Goal: Information Seeking & Learning: Compare options

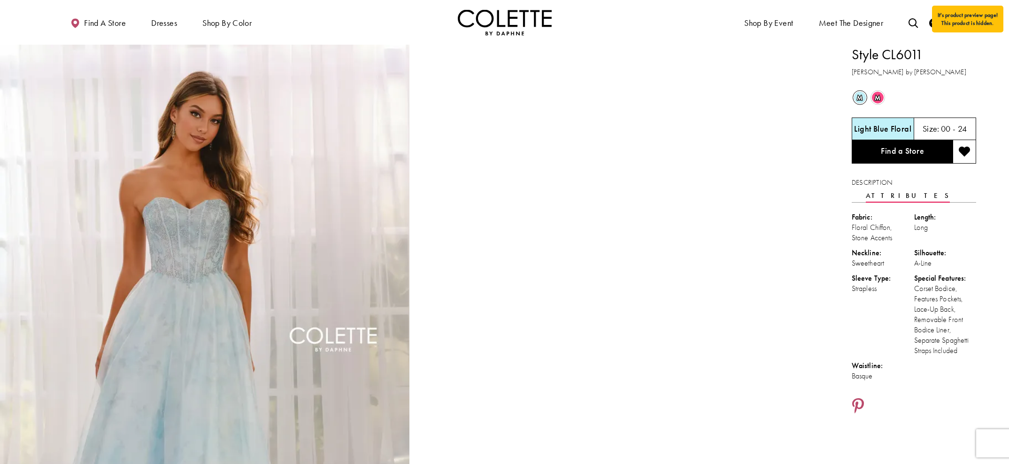
drag, startPoint x: 962, startPoint y: 338, endPoint x: 852, endPoint y: 56, distance: 302.7
copy div "Style CL6011 [PERSON_NAME] by [PERSON_NAME] m Out of Stock m Out of Stock Light…"
click at [954, 94] on div "m Out of Stock m Out of Stock" at bounding box center [915, 98] width 126 height 18
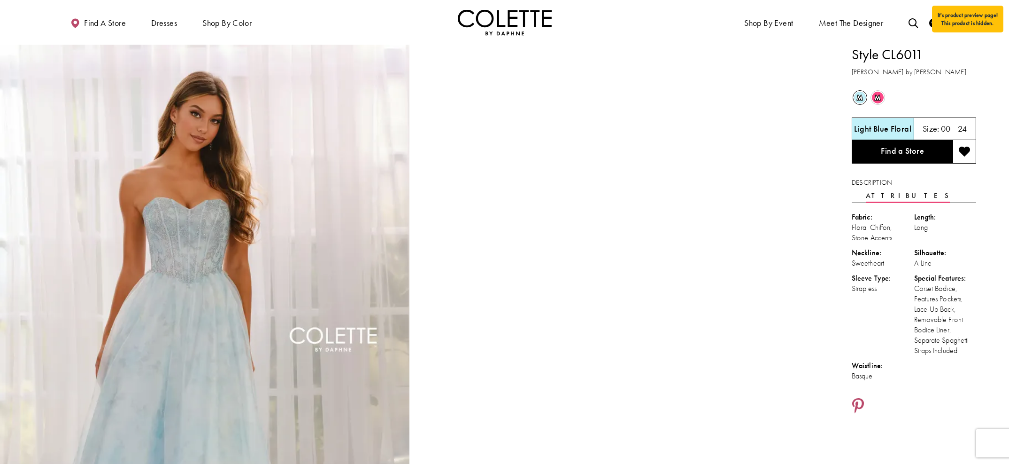
click at [382, 30] on ul "Find a store Dresses Dresses Occasion DAF'S FAVES EVENING DRESSES LONG DRESSES" at bounding box center [282, 22] width 446 height 26
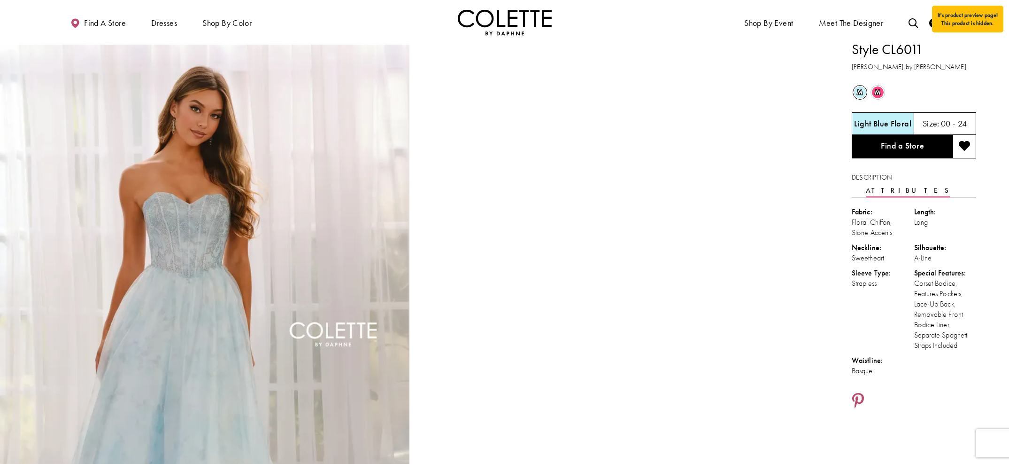
scroll to position [5, 0]
click at [881, 93] on span "m" at bounding box center [878, 93] width 12 height 12
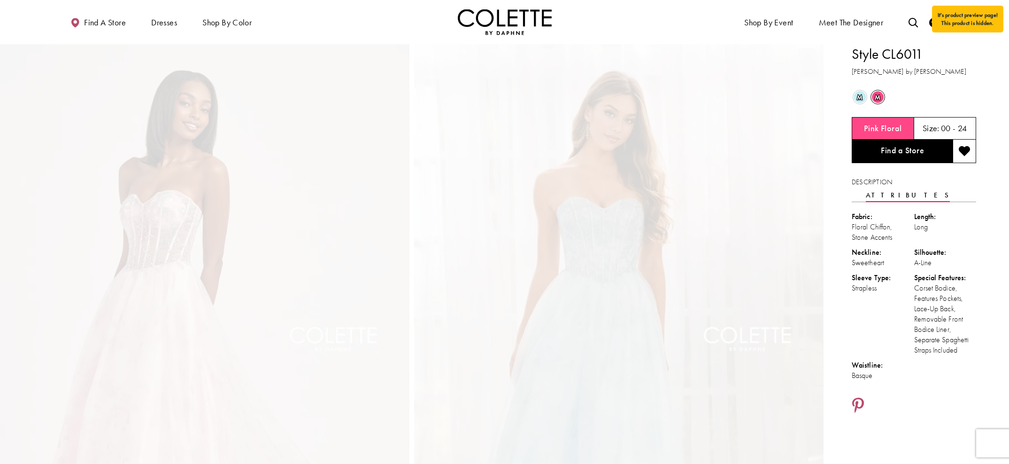
scroll to position [0, 0]
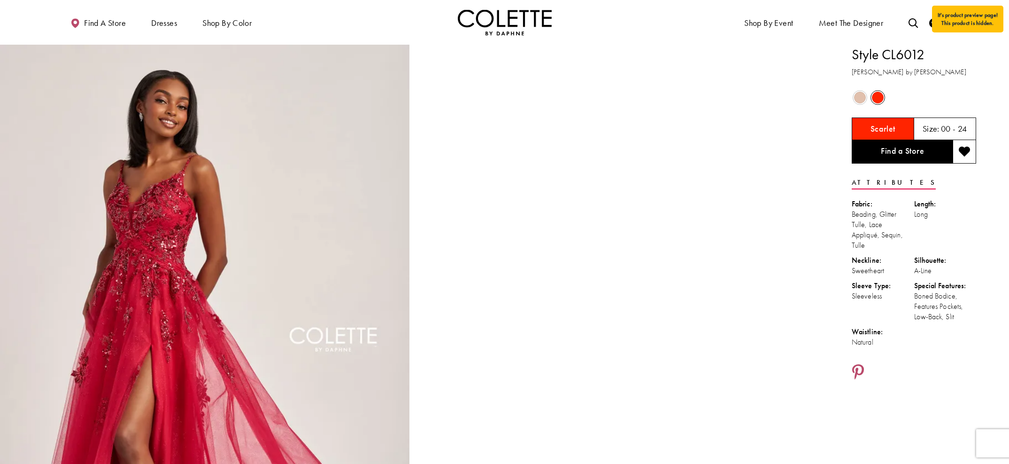
drag, startPoint x: 959, startPoint y: 319, endPoint x: 850, endPoint y: 54, distance: 286.4
copy div "Style CL6012 Colette by Daphne Out of Stock Out of Stock Scarlet Size: 00 - 24 …"
drag, startPoint x: 903, startPoint y: 93, endPoint x: 895, endPoint y: 93, distance: 8.0
click at [851, 93] on div "Out of Stock Out of Stock" at bounding box center [915, 98] width 126 height 18
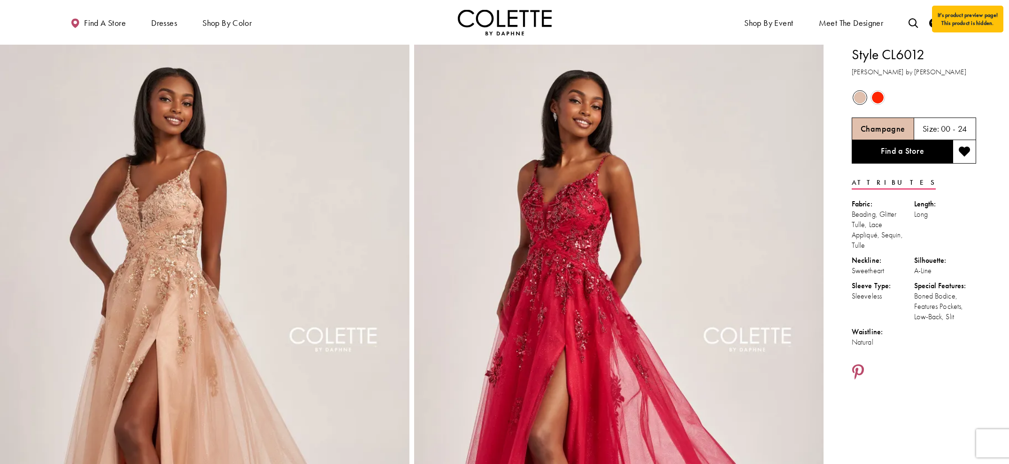
drag, startPoint x: 887, startPoint y: 98, endPoint x: 882, endPoint y: 98, distance: 4.7
click at [851, 98] on div "Out of Stock Out of Stock" at bounding box center [915, 98] width 126 height 18
click at [851, 98] on span "Product color controls state depends on size chosen" at bounding box center [878, 98] width 12 height 12
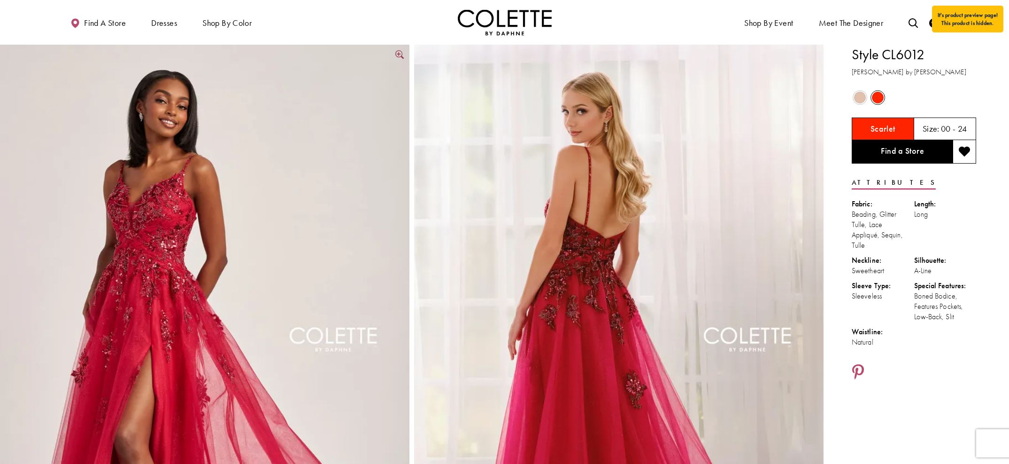
click at [402, 56] on link "Full size Style CL6012 Colette by Daphne #0 default Scarlet frontface vertical …" at bounding box center [205, 352] width 410 height 614
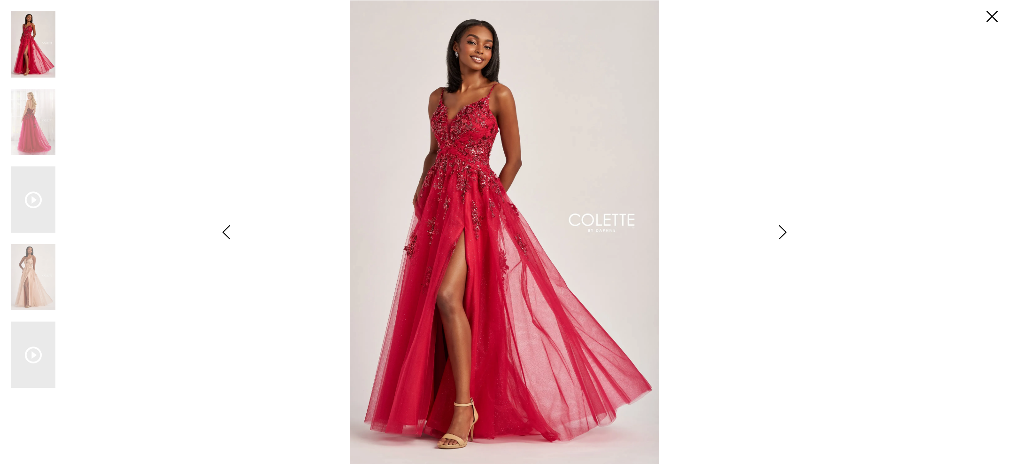
click at [446, 152] on img "Scroll List" at bounding box center [505, 232] width 534 height 464
click at [851, 14] on link "Close" at bounding box center [992, 16] width 11 height 11
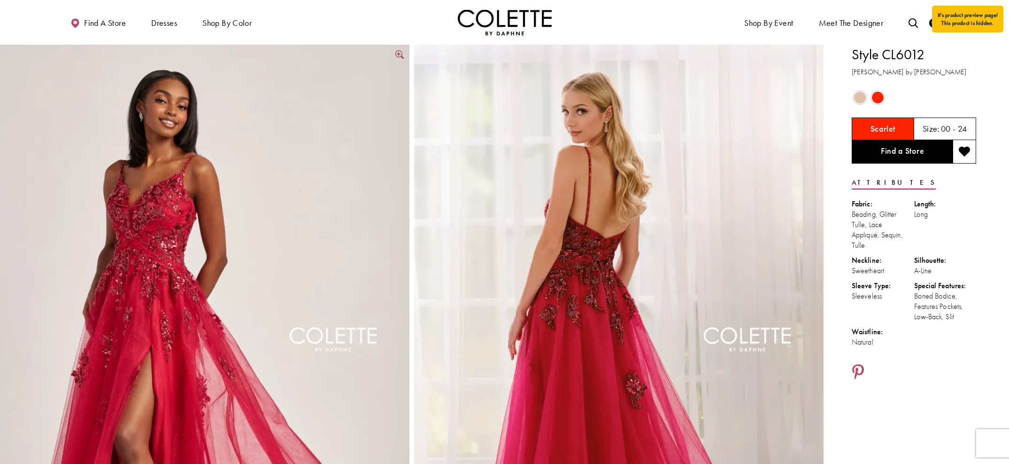
click at [176, 213] on img "Full size Style CL6012 Colette by Daphne #0 default Scarlet frontface vertical …" at bounding box center [205, 352] width 410 height 614
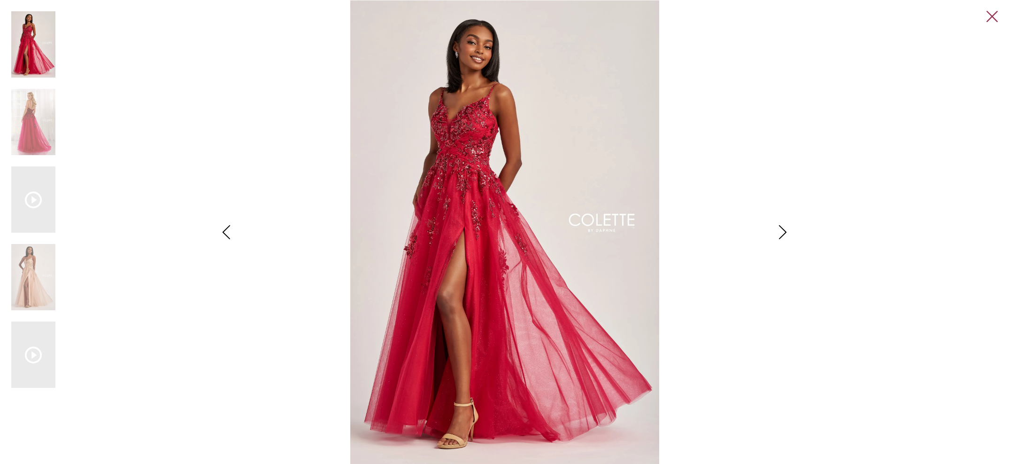
click at [851, 15] on link "Close" at bounding box center [992, 16] width 11 height 11
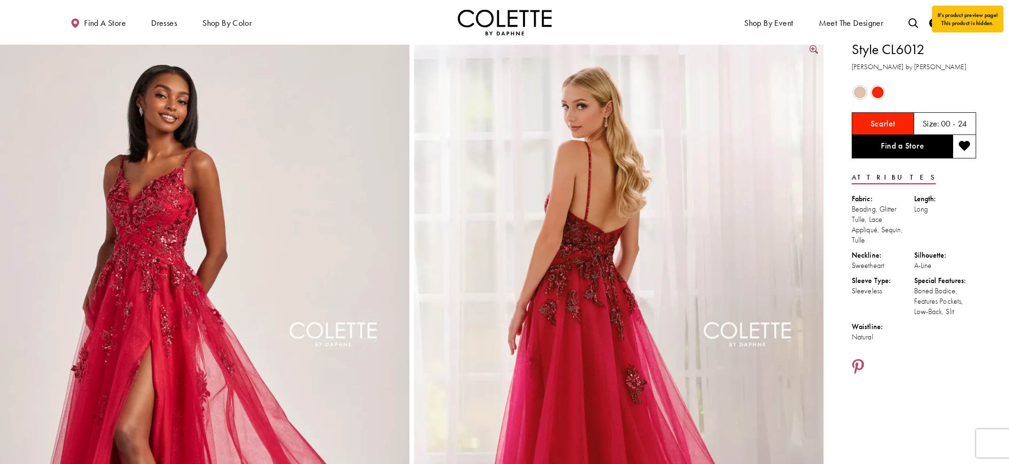
scroll to position [2, 0]
